Goal: Find contact information: Find contact information

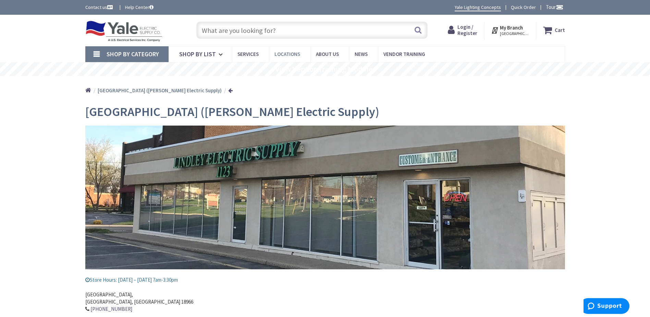
click at [300, 51] on link "Locations" at bounding box center [289, 53] width 41 height 15
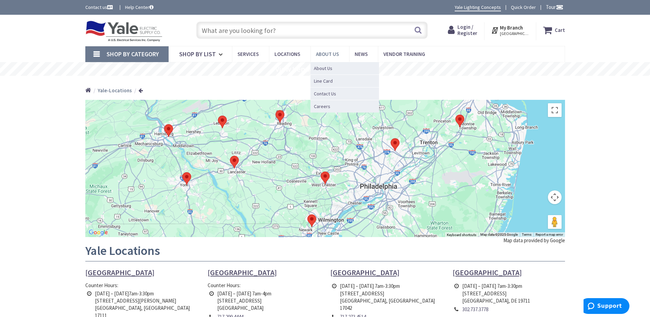
click at [323, 58] on link "About Us" at bounding box center [329, 53] width 39 height 15
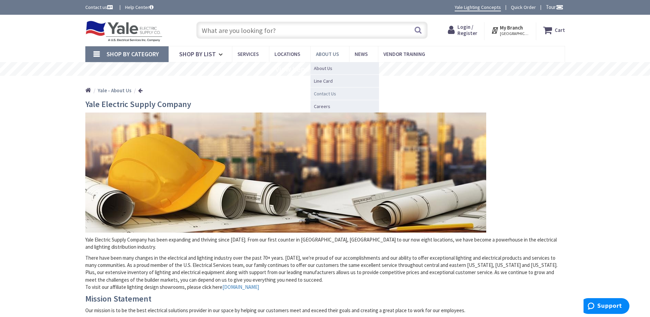
click at [328, 91] on span "Contact Us" at bounding box center [325, 93] width 22 height 7
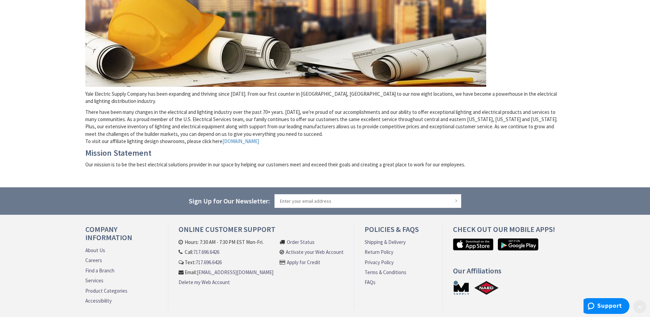
scroll to position [148, 0]
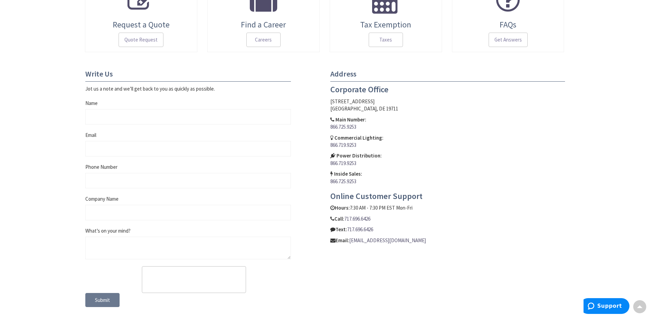
scroll to position [280, 0]
